Goal: Check status: Check status

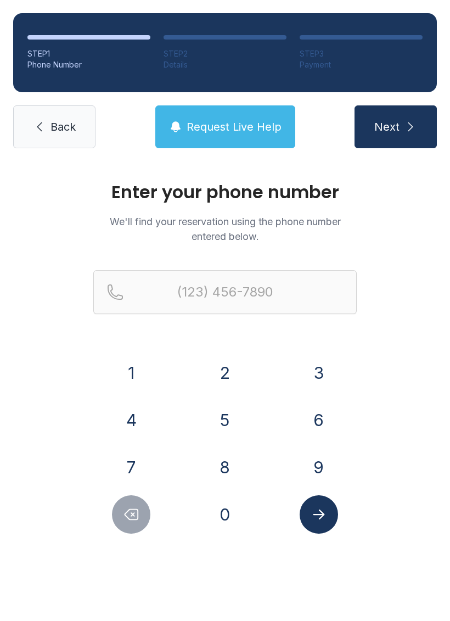
click at [327, 377] on button "3" at bounding box center [319, 373] width 38 height 38
click at [220, 468] on button "8" at bounding box center [225, 467] width 38 height 38
click at [315, 413] on button "6" at bounding box center [319, 420] width 38 height 38
click at [138, 458] on button "7" at bounding box center [131, 467] width 38 height 38
click at [142, 454] on button "7" at bounding box center [131, 467] width 38 height 38
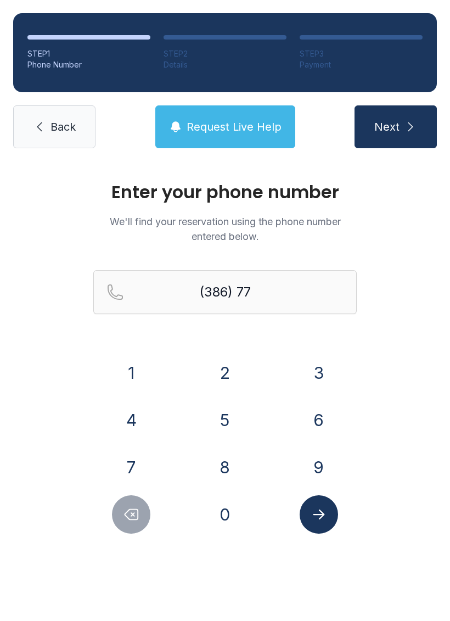
click at [132, 514] on icon "Delete number" at bounding box center [131, 515] width 13 height 10
click at [134, 362] on button "1" at bounding box center [131, 373] width 38 height 38
click at [130, 470] on button "7" at bounding box center [131, 467] width 38 height 38
click at [232, 464] on button "8" at bounding box center [225, 467] width 38 height 38
click at [230, 510] on button "0" at bounding box center [225, 514] width 38 height 38
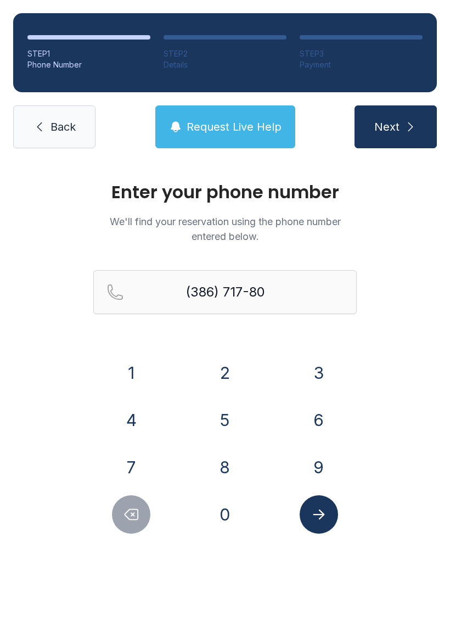
click at [316, 457] on button "9" at bounding box center [319, 467] width 38 height 38
type input "[PHONE_NUMBER]"
click at [319, 506] on icon "Submit lookup form" at bounding box center [319, 514] width 16 height 16
